Goal: Communication & Community: Answer question/provide support

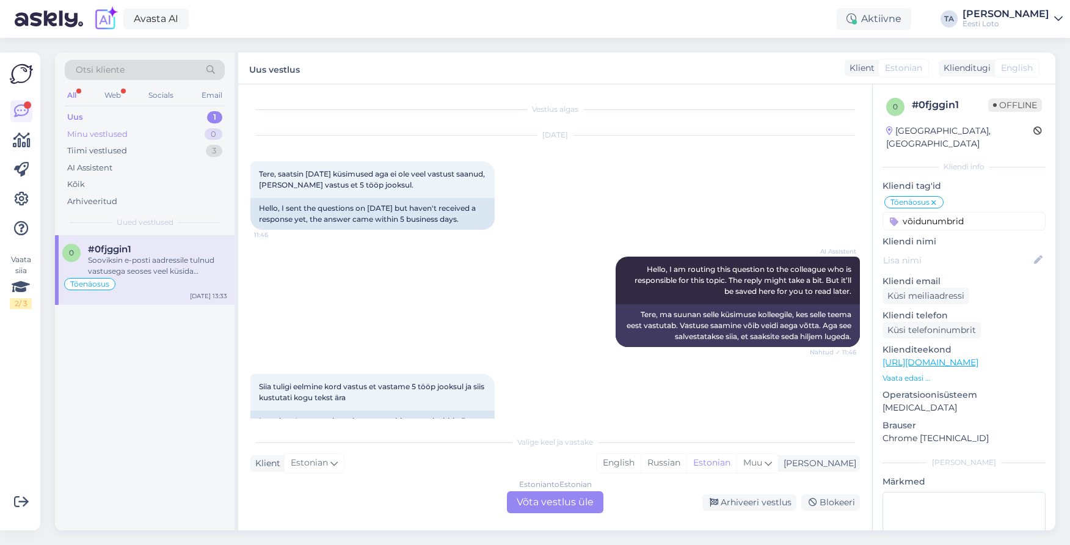
scroll to position [665, 0]
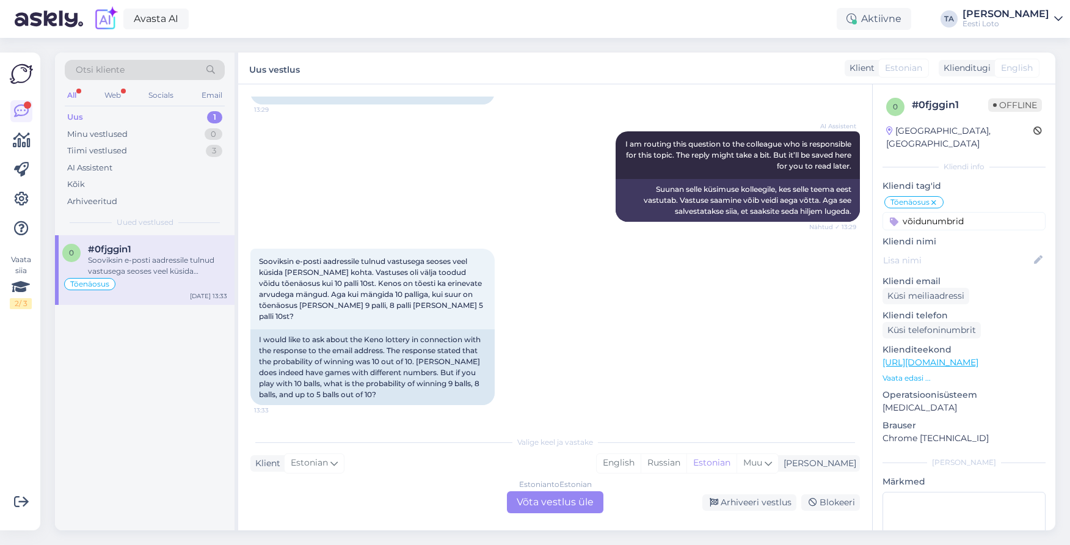
click at [95, 117] on div "Uus 1" at bounding box center [145, 117] width 160 height 17
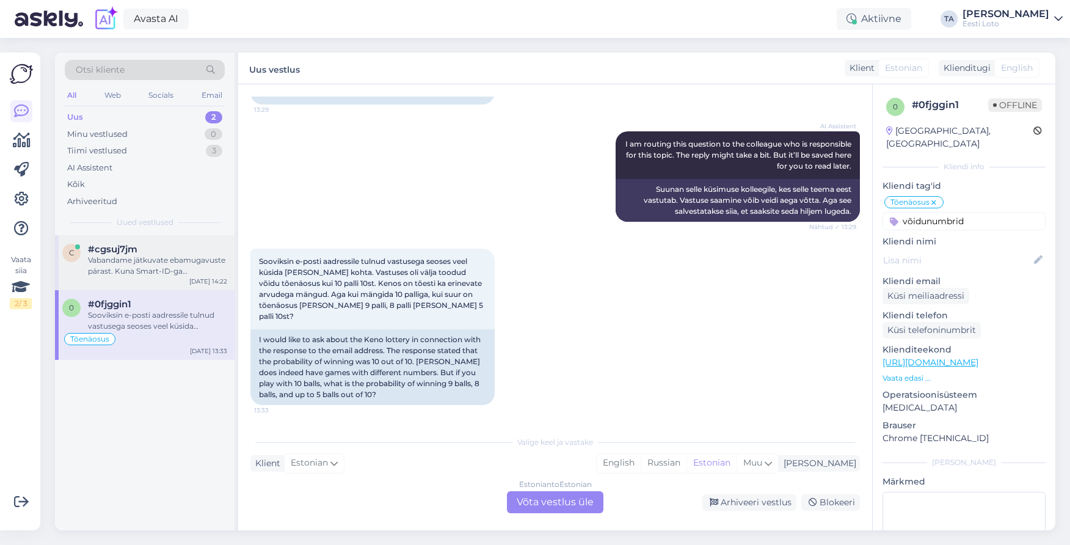
click at [115, 260] on div "Vabandame jätkuvate ebamugavuste pärast. Kuna Smart-ID-ga sisselogimine endisel…" at bounding box center [157, 266] width 139 height 22
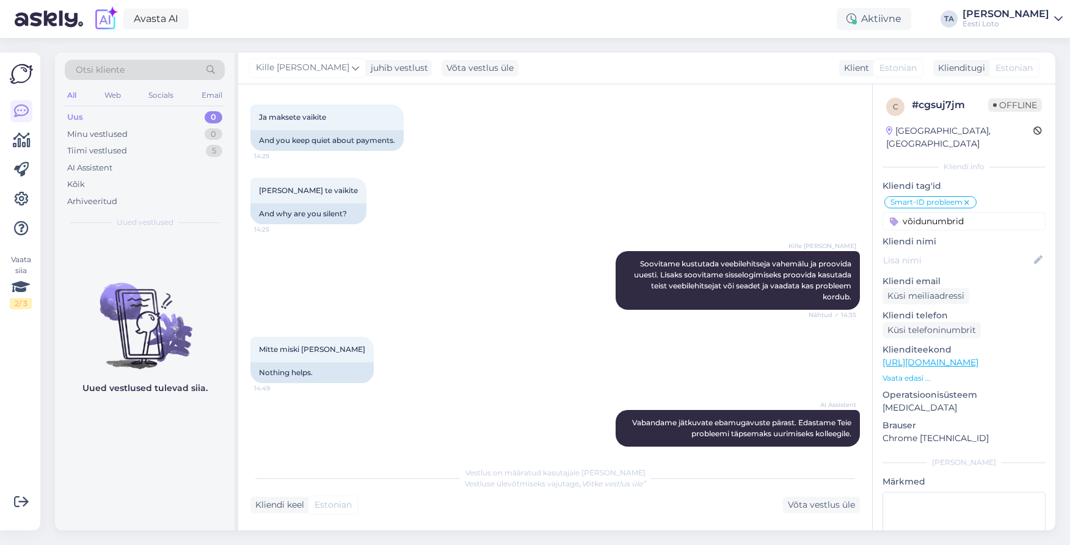
scroll to position [809, 0]
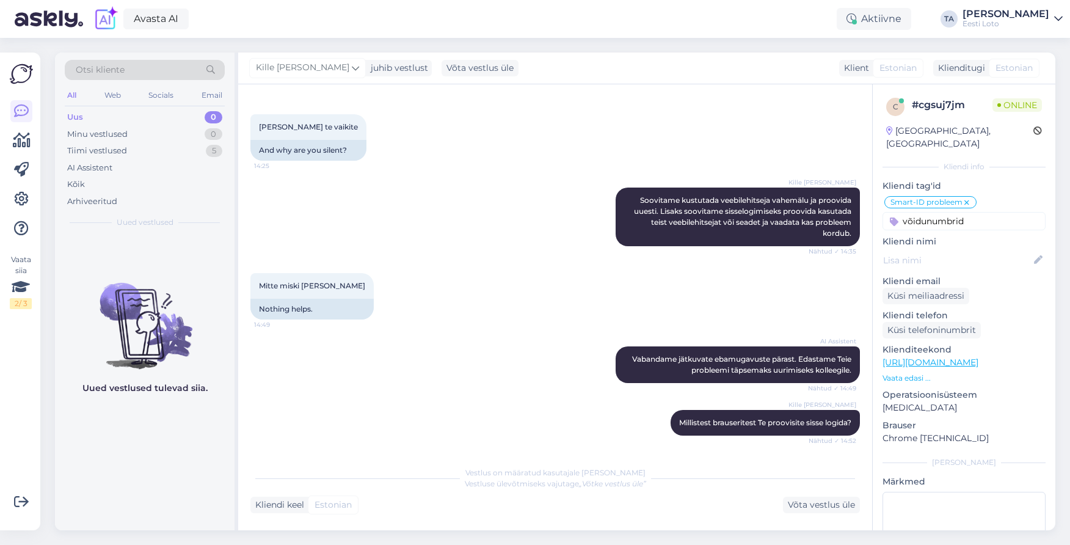
click at [85, 122] on div "Uus 0" at bounding box center [145, 117] width 160 height 17
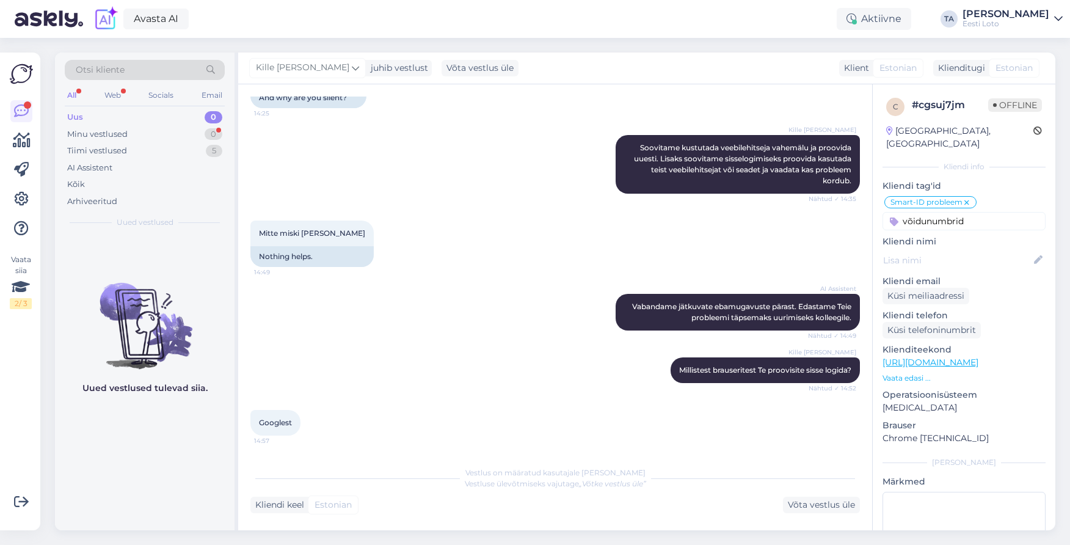
scroll to position [914, 0]
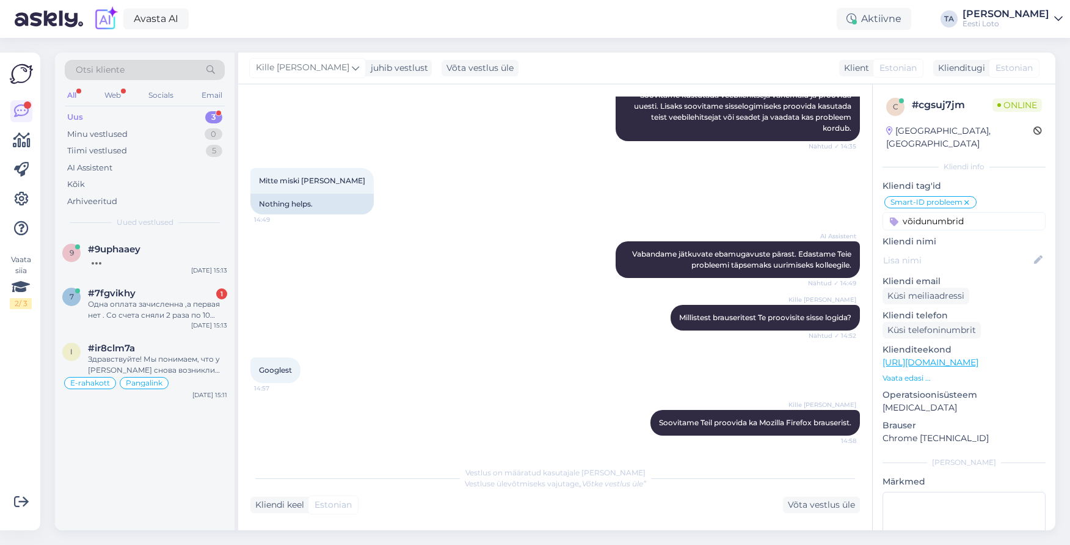
click at [81, 115] on div "Uus" at bounding box center [75, 117] width 16 height 12
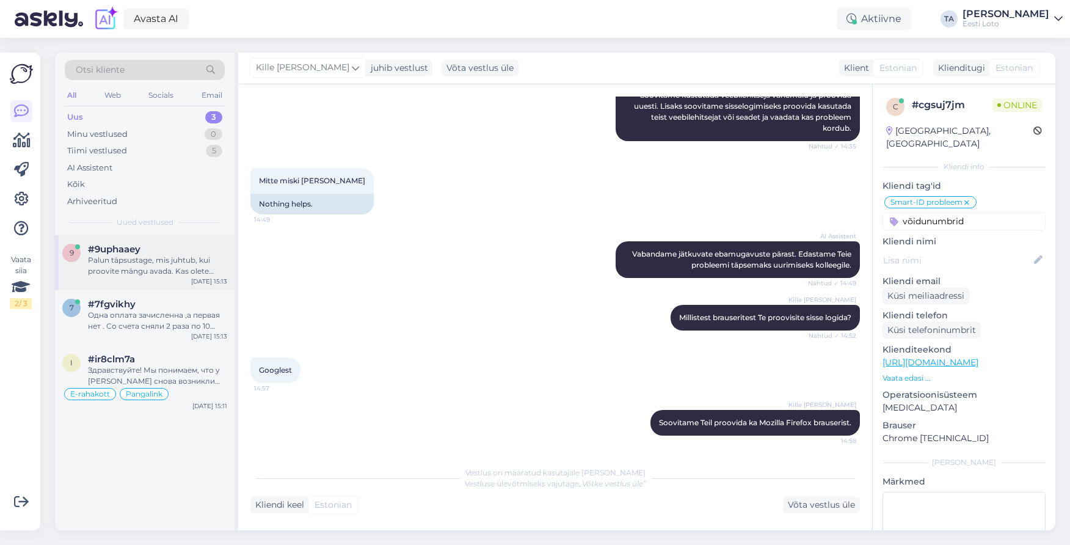
click at [120, 259] on div "Palun täpsustage, mis juhtub, kui proovite mängu avada. Kas olete proovinud män…" at bounding box center [157, 266] width 139 height 22
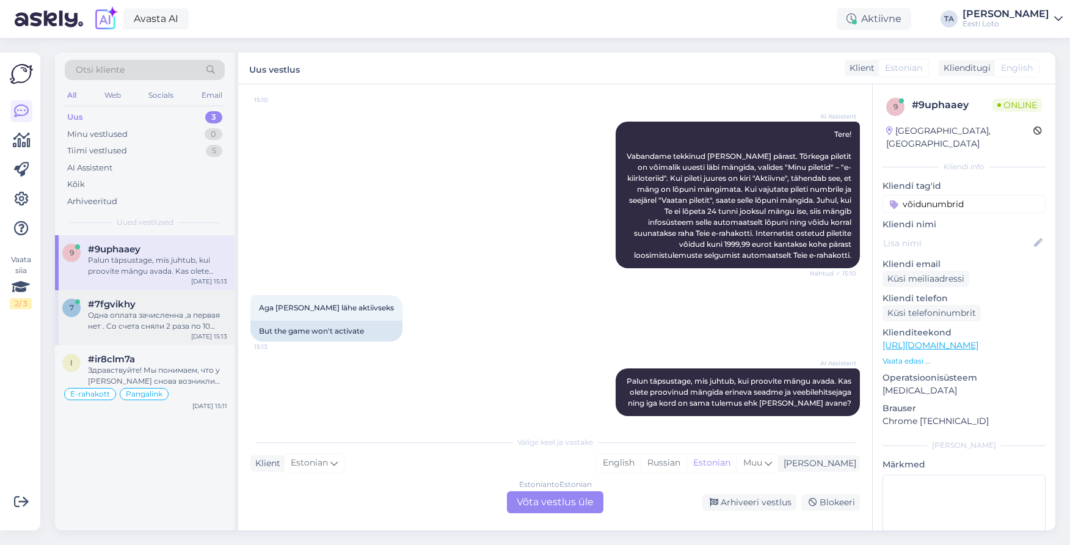
click at [116, 307] on span "#7fgvikhy" at bounding box center [112, 304] width 48 height 11
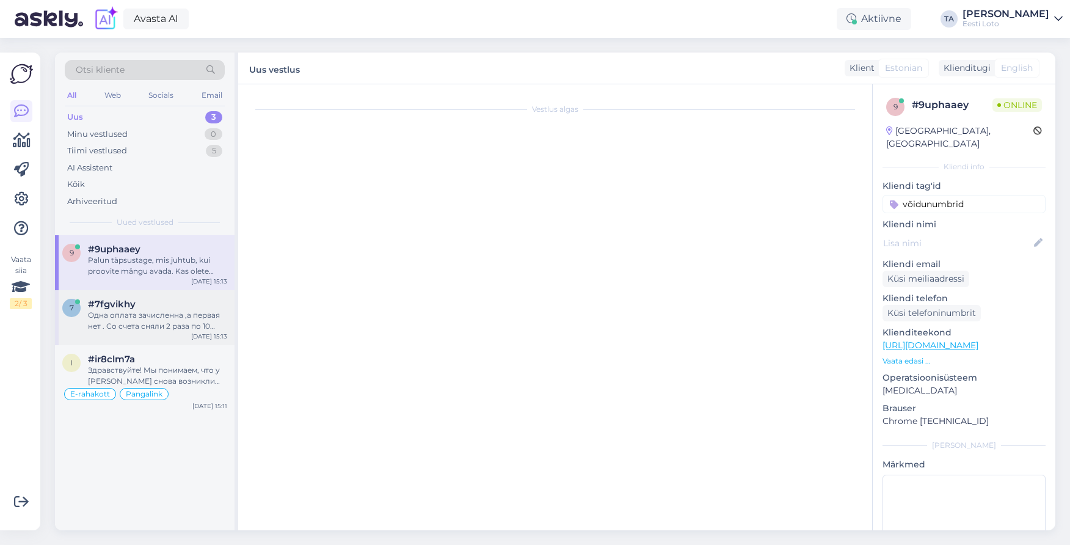
scroll to position [0, 0]
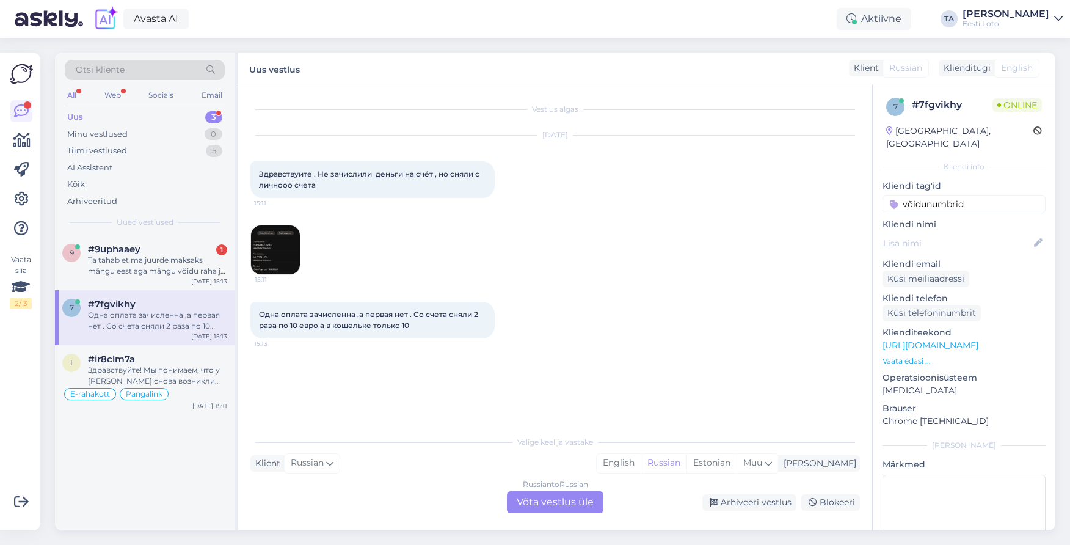
click at [271, 252] on img at bounding box center [275, 249] width 49 height 49
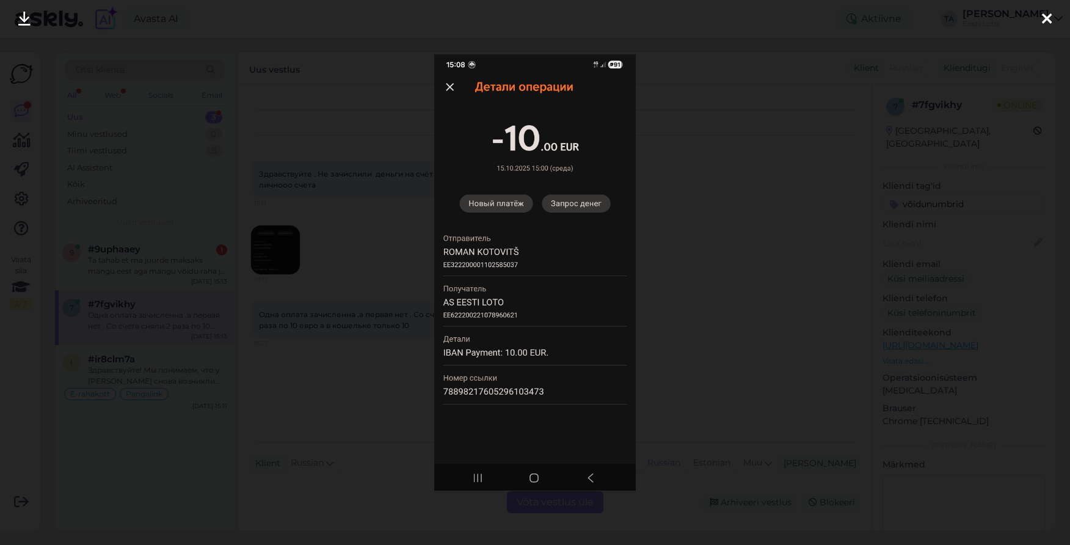
drag, startPoint x: 1046, startPoint y: 21, endPoint x: 1021, endPoint y: 33, distance: 27.3
click at [1046, 21] on icon at bounding box center [1047, 20] width 10 height 16
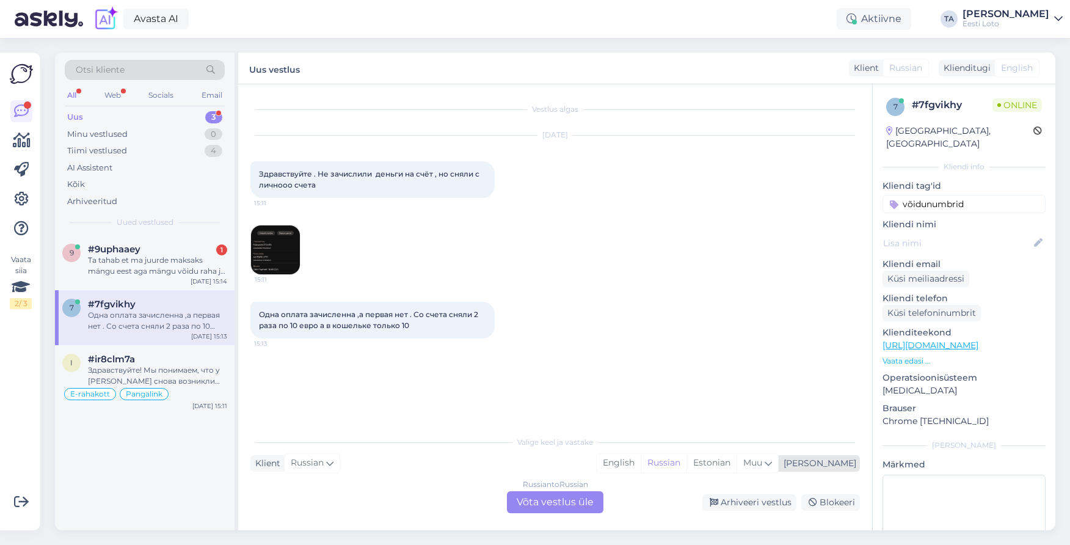
click at [839, 468] on div "[PERSON_NAME]" at bounding box center [818, 463] width 78 height 13
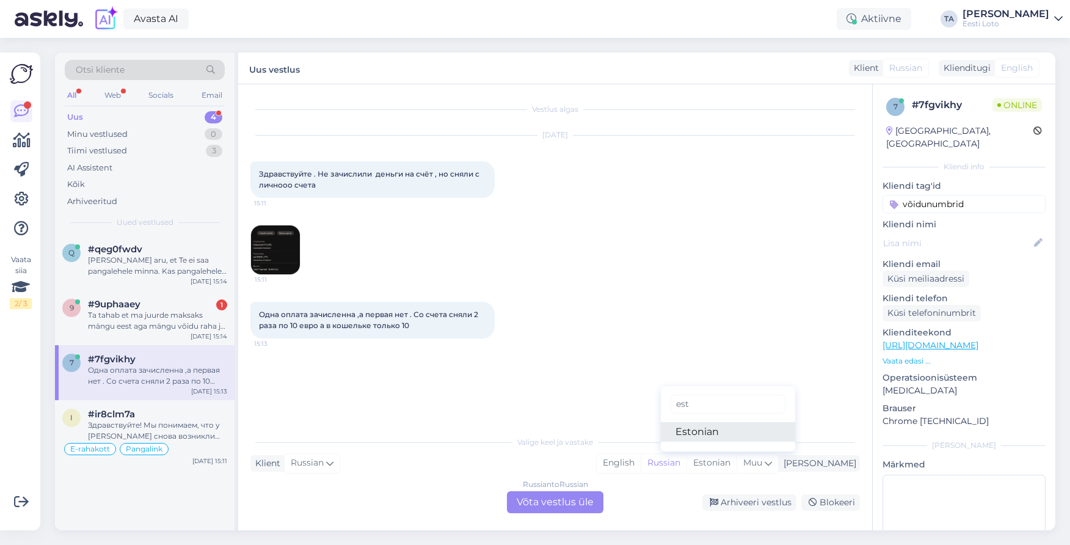
type input "est"
click at [726, 431] on link "Estonian" at bounding box center [728, 432] width 134 height 20
click at [579, 500] on div "Russian to Estonian Võta vestlus üle" at bounding box center [555, 502] width 96 height 22
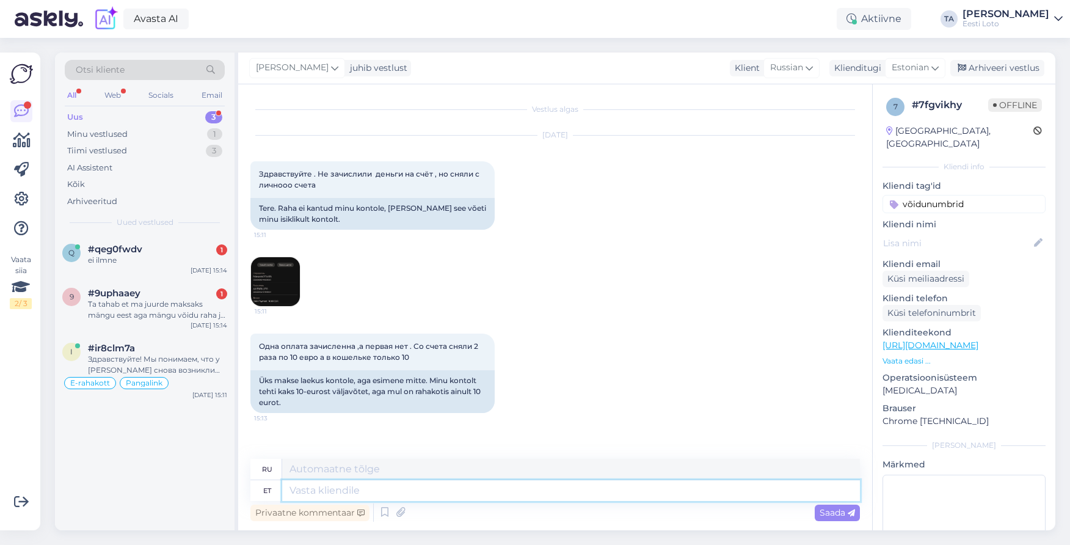
click at [326, 496] on textarea at bounding box center [571, 490] width 578 height 21
paste textarea "Kahjuks Teie sissemakse ebaõnnestus tehnilise [PERSON_NAME] tõttu. Kontrollisim…"
type textarea "Kahjuks Teie sissemakse ebaõnnestus tehnilise [PERSON_NAME] tõttu. Kontrollisim…"
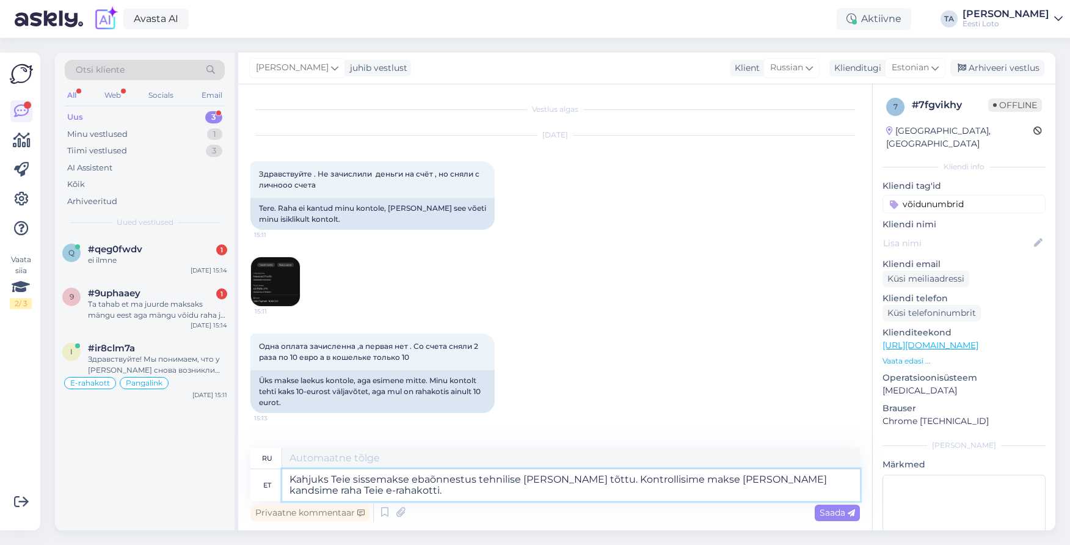
type textarea "К сожалению, ваш депозит не был зачислен из-за технической ошибки. Мы проверили…"
click at [288, 482] on textarea "Kahjuks Teie sissemakse ebaõnnestus tehnilise [PERSON_NAME] tõttu. Kontrollisim…" at bounding box center [571, 485] width 578 height 32
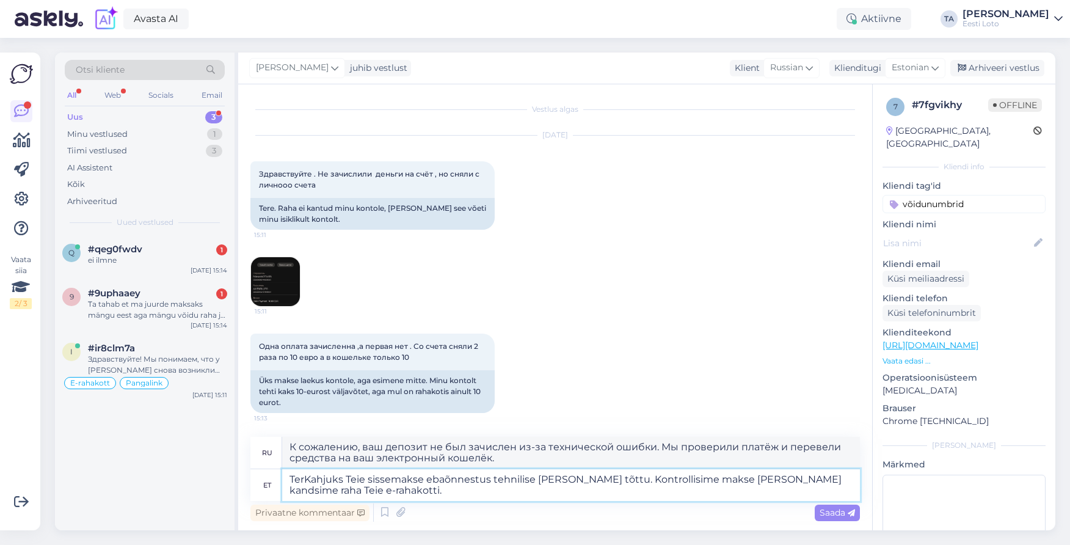
type textarea "TereKahjuks Teie sissemakse ebaõnnestus tehnilise [PERSON_NAME] tõttu. Kontroll…"
type textarea "Здравствуйте, к сожалению, ваш депозит не был зачислен из-за технической ошибки…"
type textarea "Tere. Kahjuks Teie sissemakse ebaõnnestus tehnilise [PERSON_NAME] tõttu. Kontro…"
type textarea "Здравствуйте. К сожалению, ваш депозит не был зачислен из-за технической ошибки…"
type textarea "Tere. Kahjuks Teie sissemakse ebaõnnestus tehnilise [PERSON_NAME] tõttu. Kontro…"
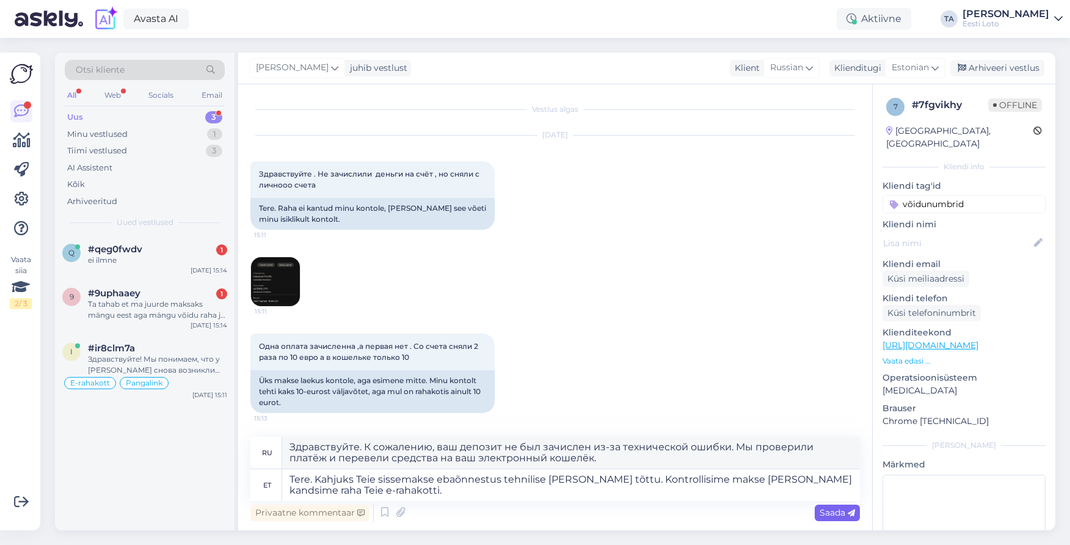
click at [831, 512] on span "Saada" at bounding box center [837, 512] width 35 height 11
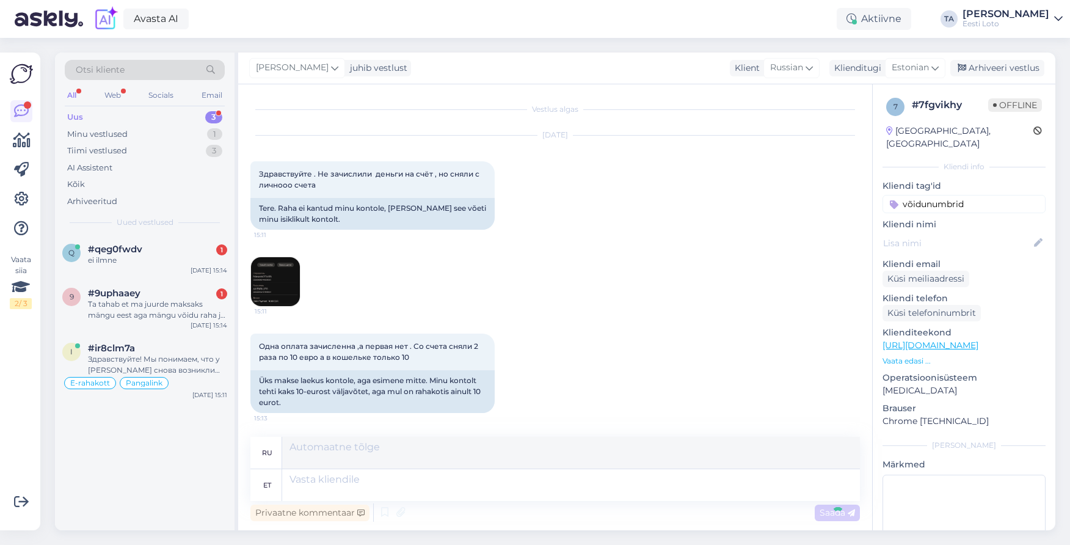
scroll to position [107, 0]
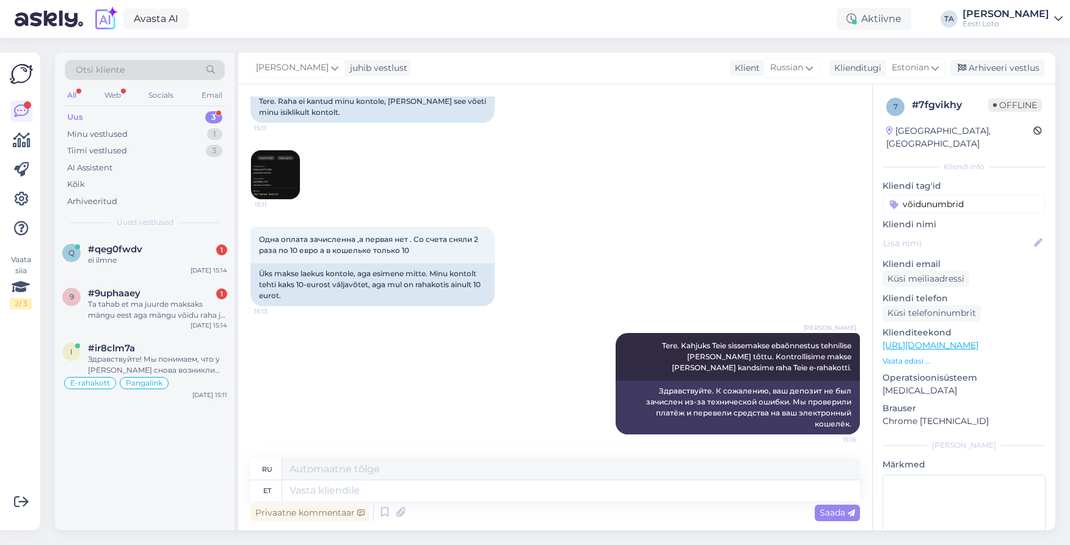
click at [962, 195] on input "võidunumbrid" at bounding box center [964, 204] width 163 height 18
type input "võidunumbrid"
click at [995, 71] on div "Arhiveeri vestlus" at bounding box center [997, 68] width 94 height 16
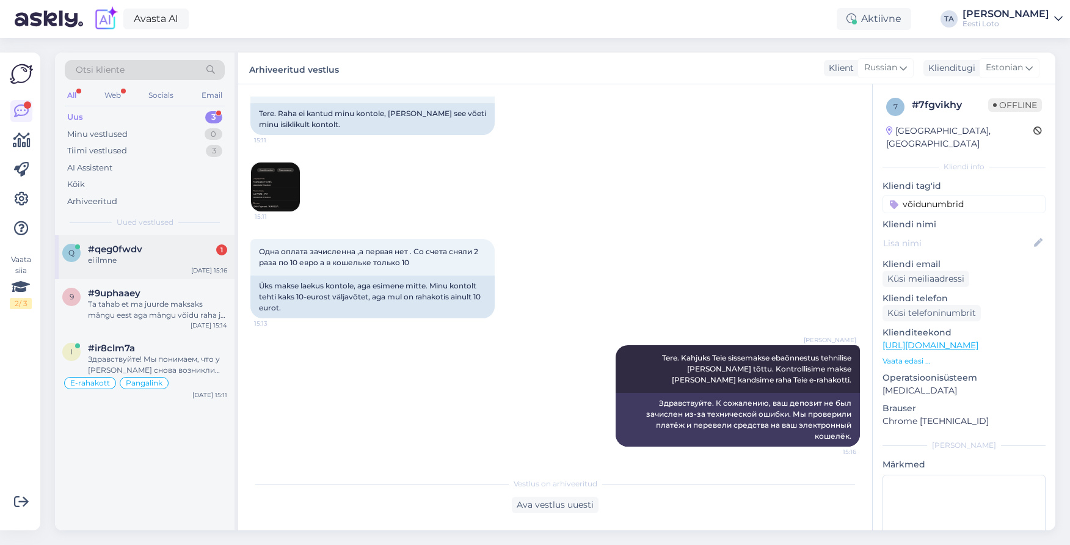
click at [102, 263] on div "ei ilmne" at bounding box center [157, 260] width 139 height 11
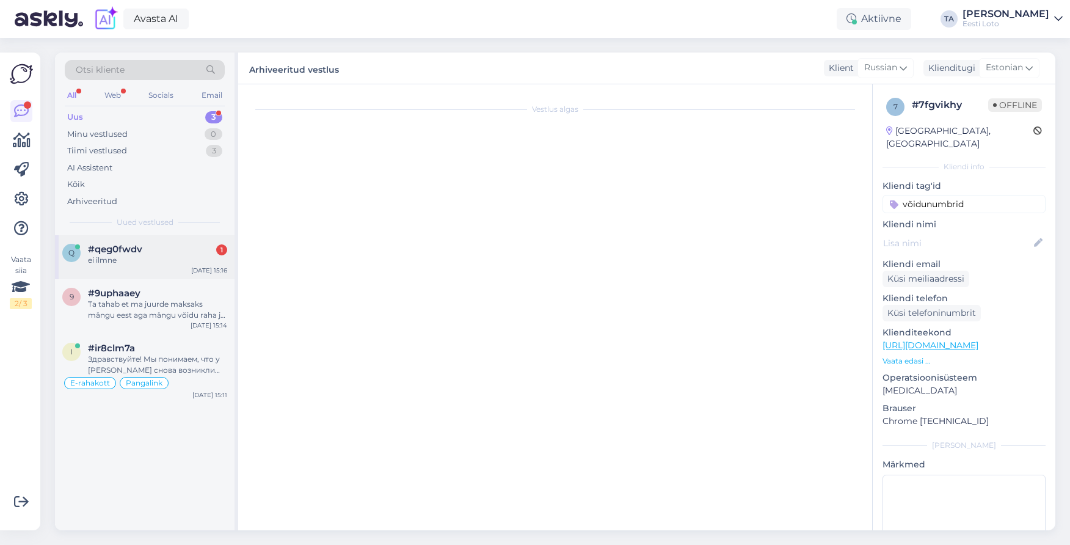
scroll to position [131, 0]
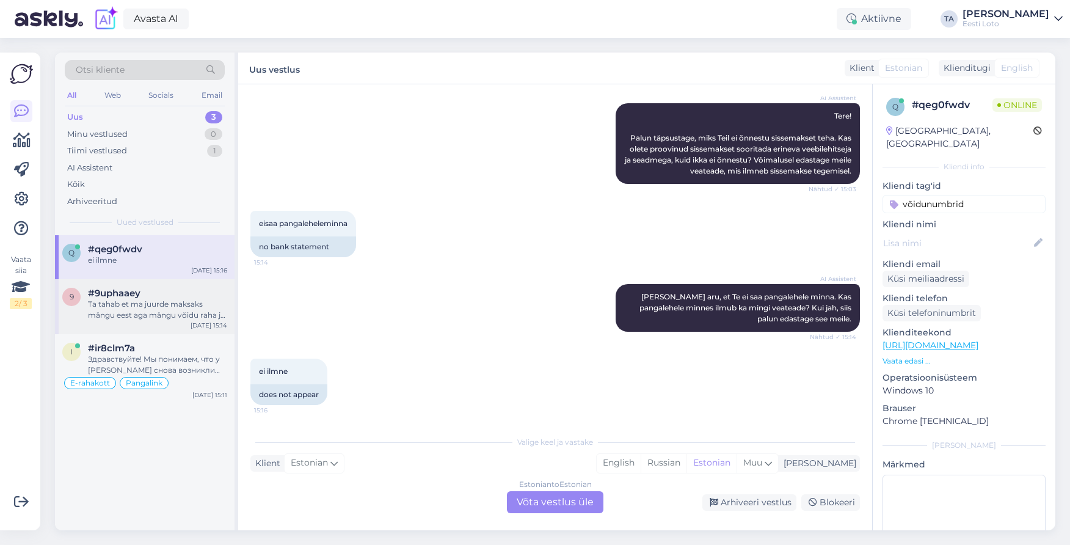
click at [114, 313] on div "Ta tahab et ma juurde maksaks mängu eest aga mängu võidu raha jäi saamata [PERS…" at bounding box center [157, 310] width 139 height 22
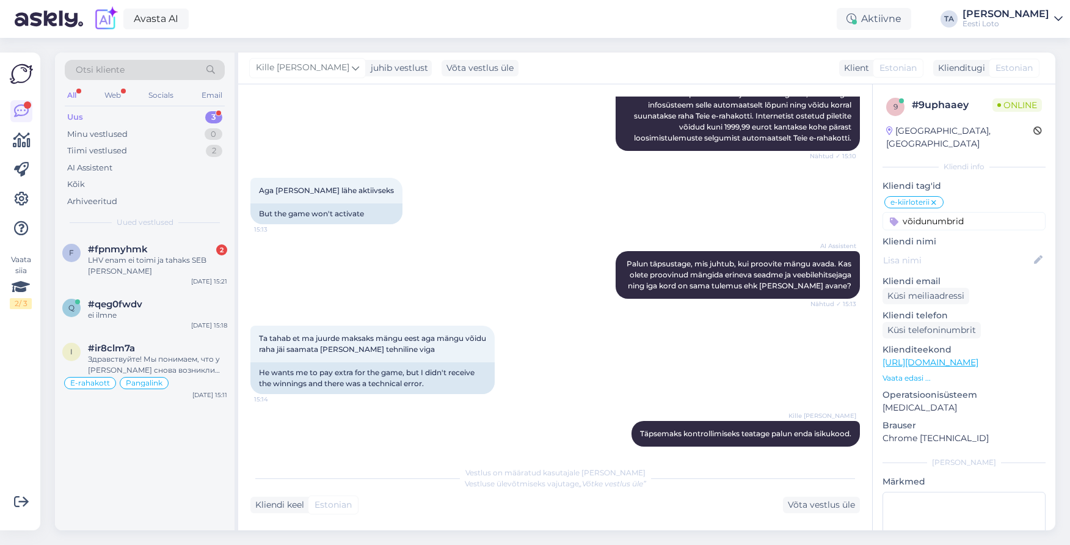
scroll to position [316, 0]
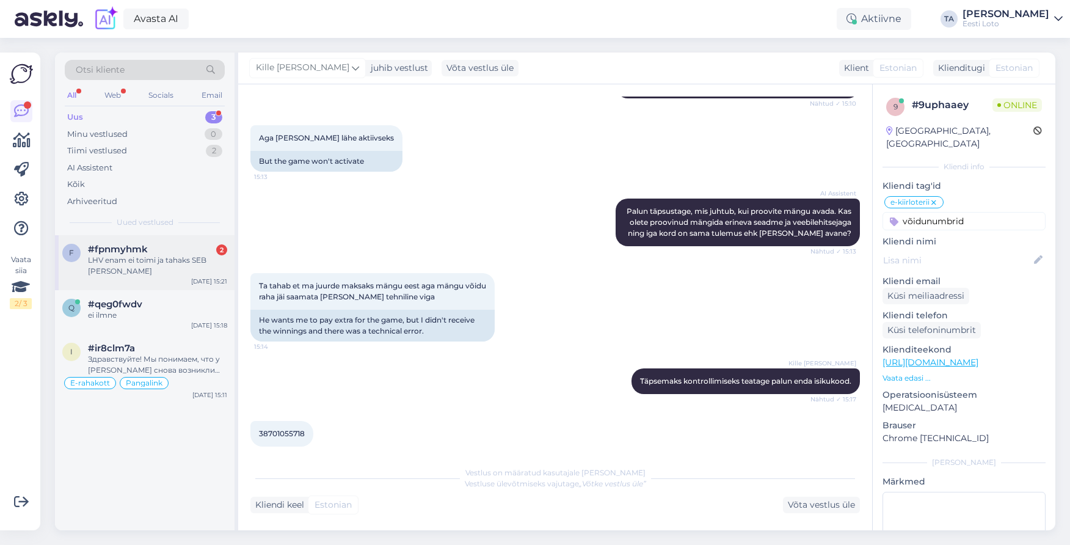
click at [137, 255] on span "#fpnmyhmk" at bounding box center [118, 249] width 60 height 11
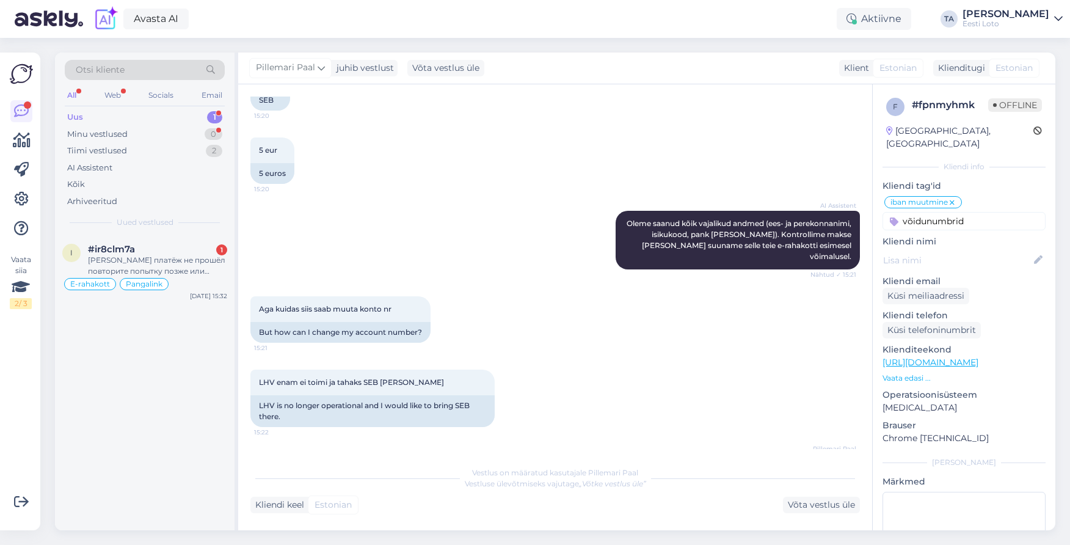
scroll to position [1645, 0]
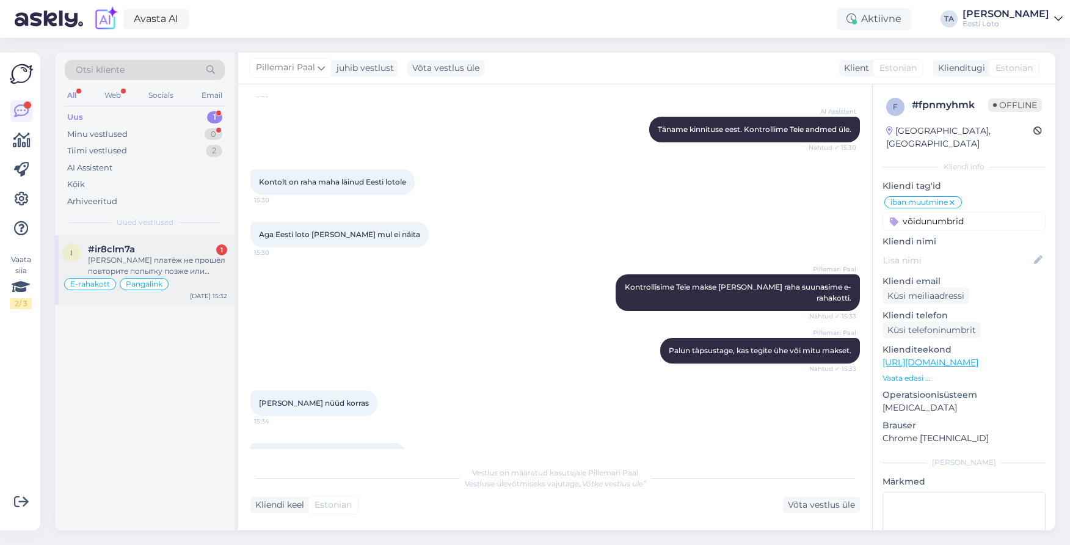
click at [146, 252] on div "#ir8clm7a 1" at bounding box center [157, 249] width 139 height 11
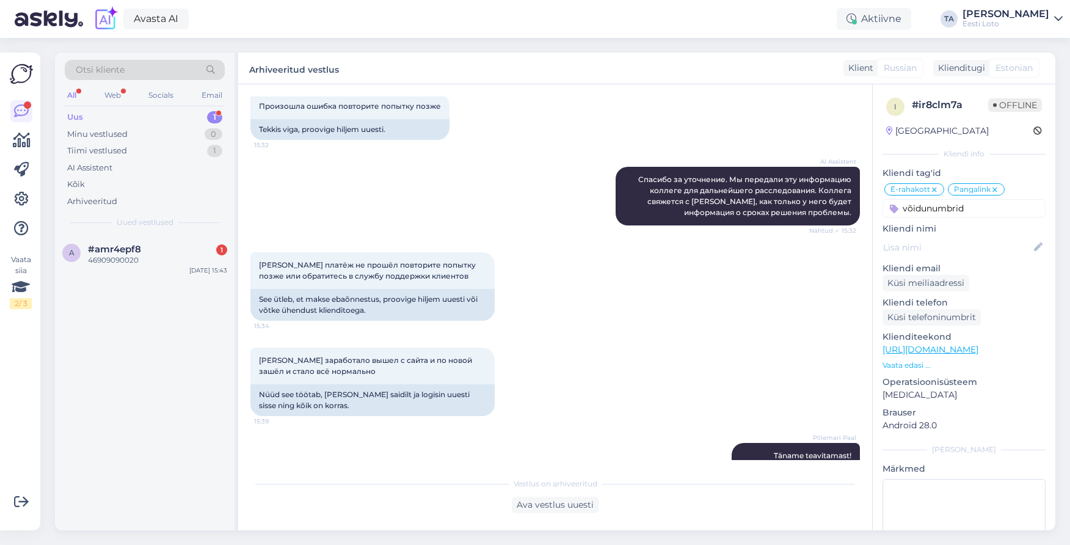
scroll to position [1990, 0]
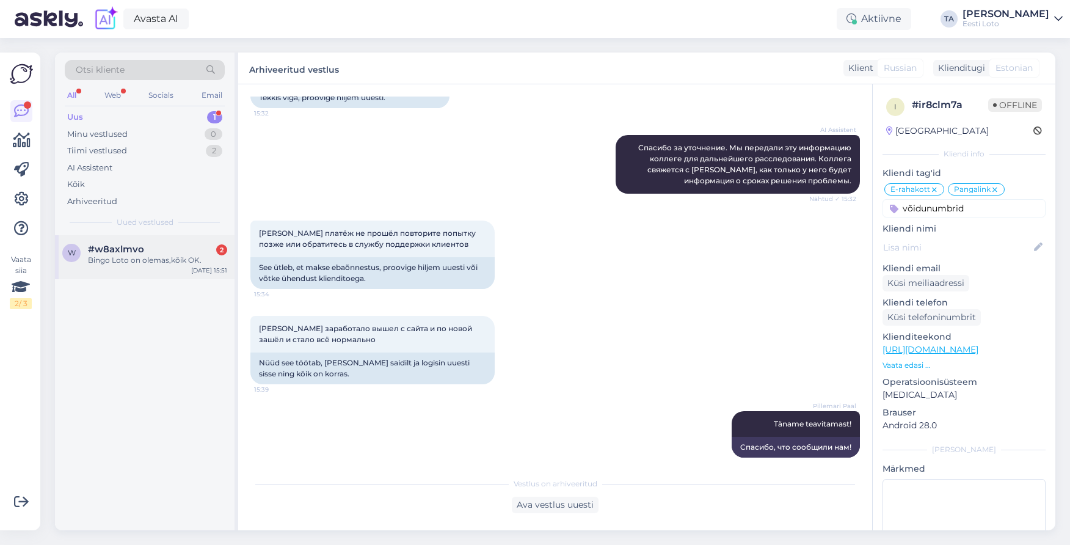
click at [144, 252] on div "#w8axlmvo 2" at bounding box center [157, 249] width 139 height 11
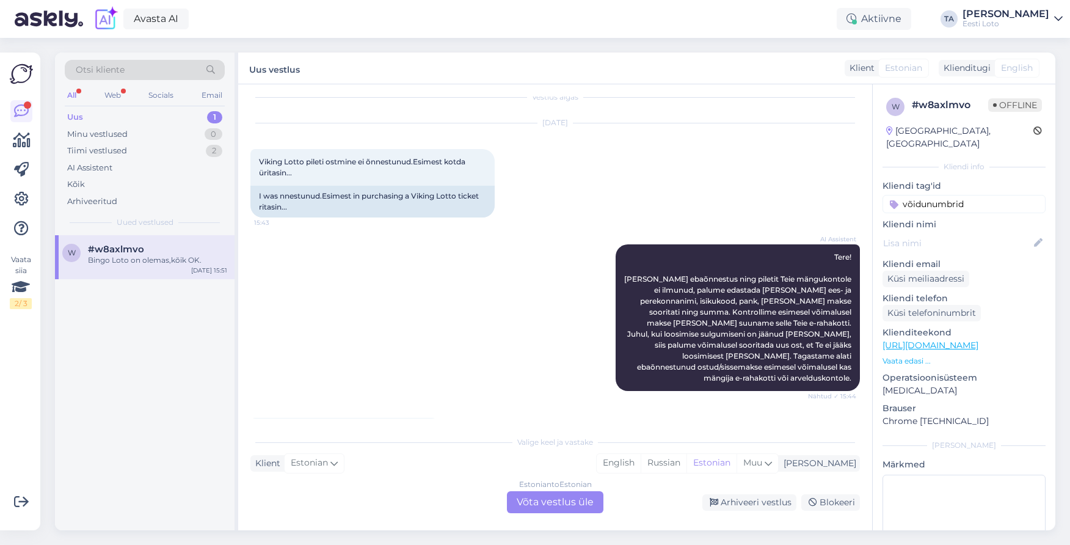
scroll to position [0, 0]
